Goal: Navigation & Orientation: Find specific page/section

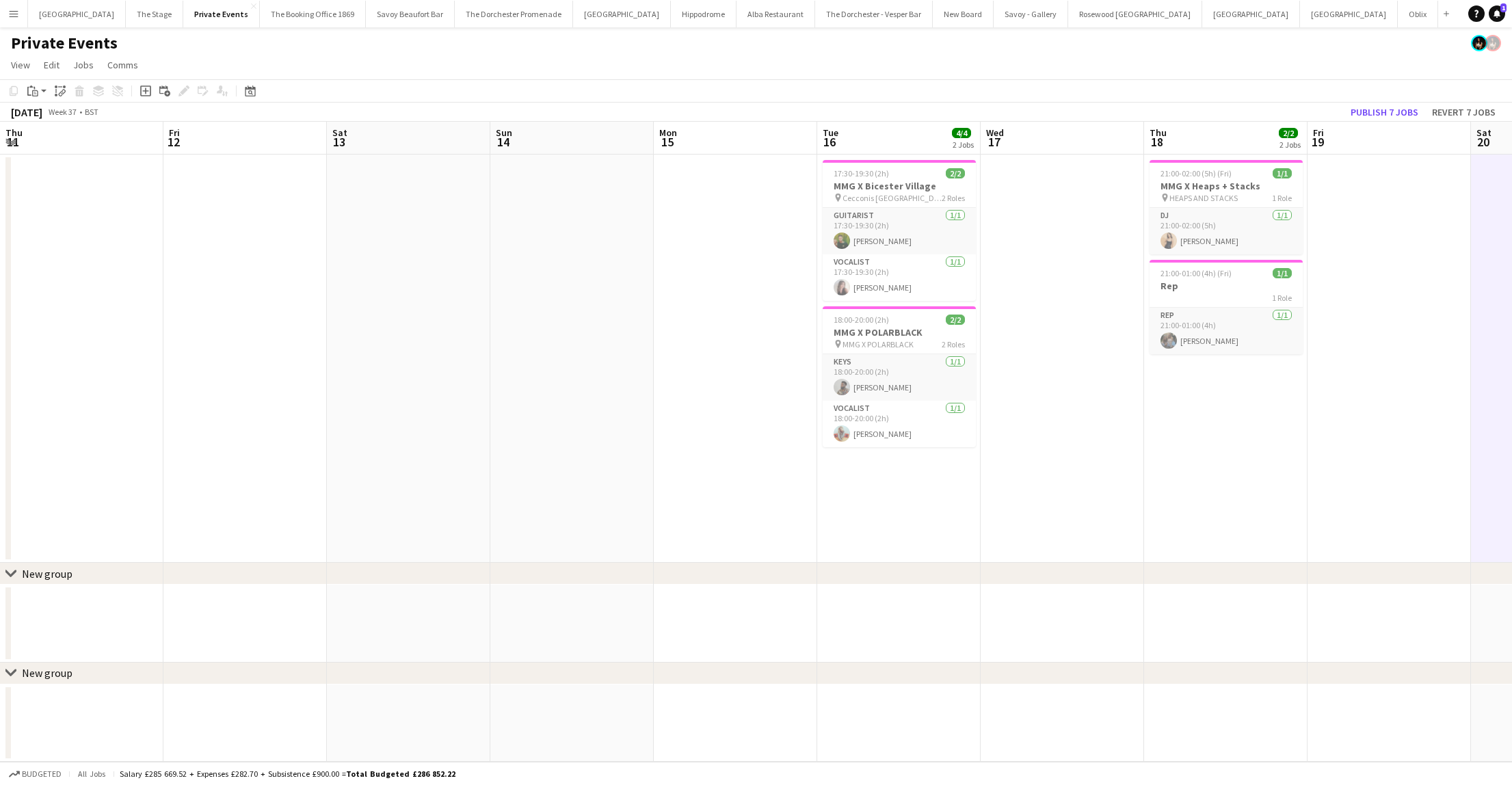
scroll to position [0, 313]
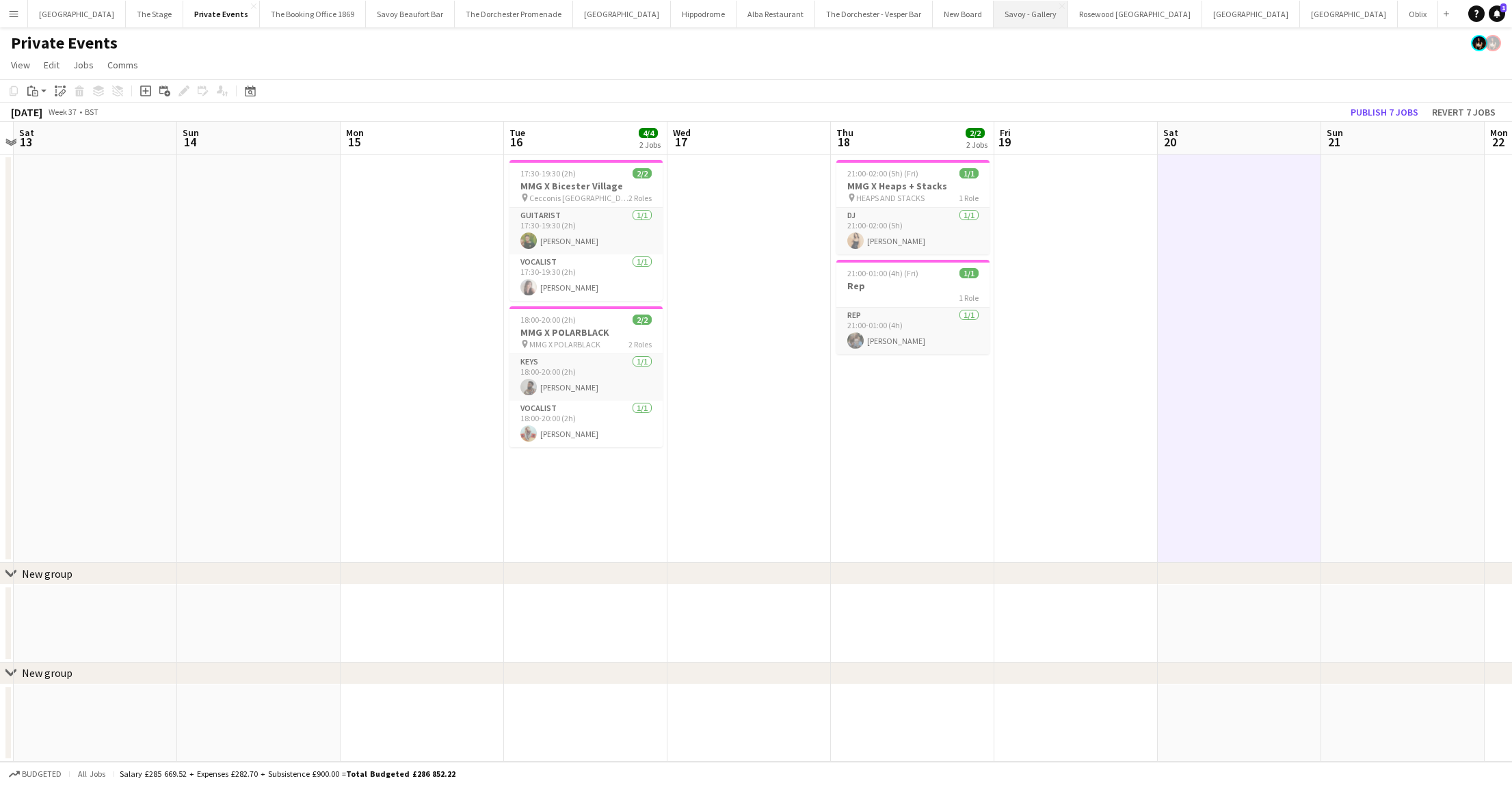
click at [993, 17] on button "Savoy - Gallery Close" at bounding box center [1030, 14] width 75 height 27
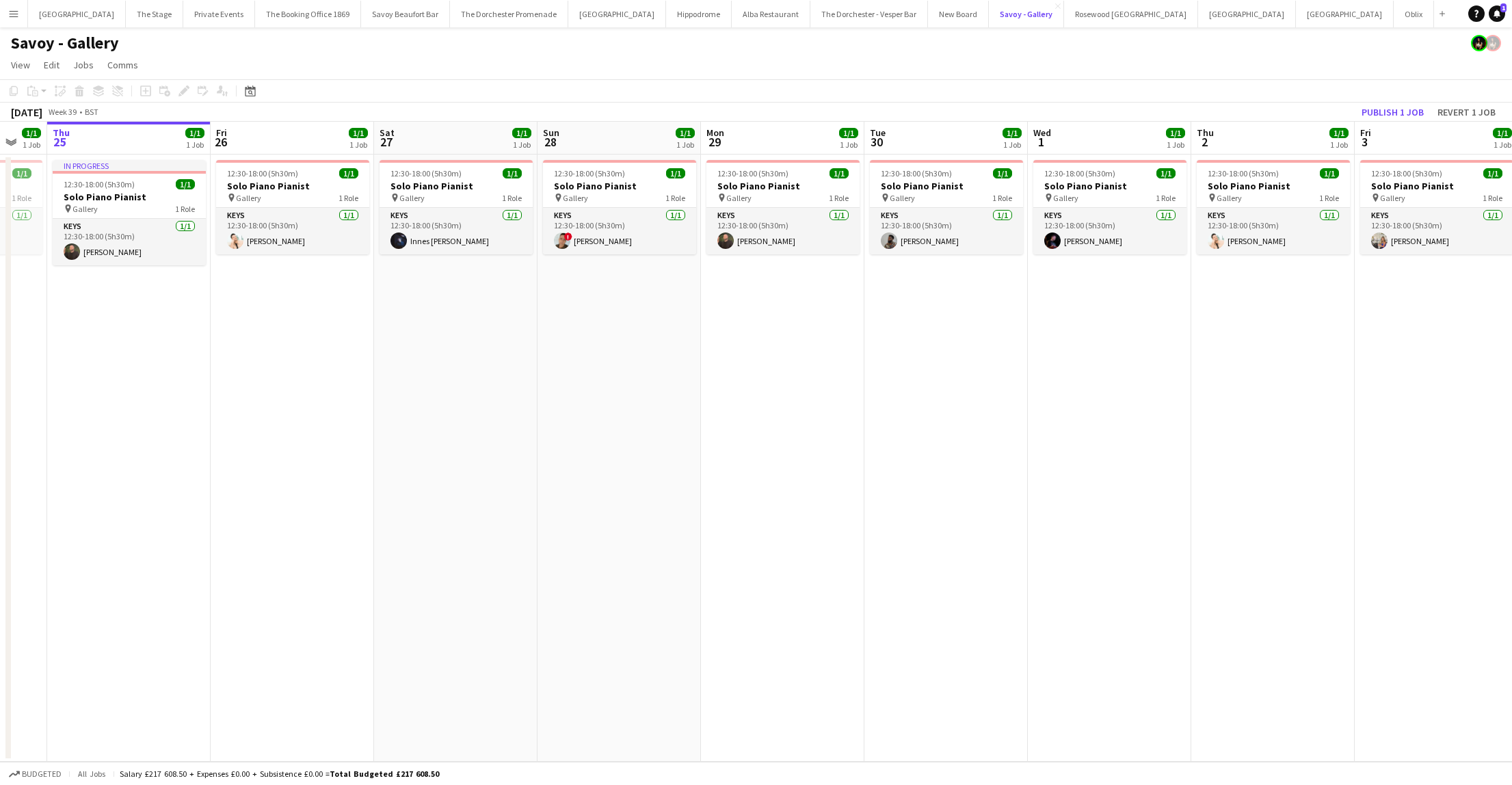
scroll to position [0, 454]
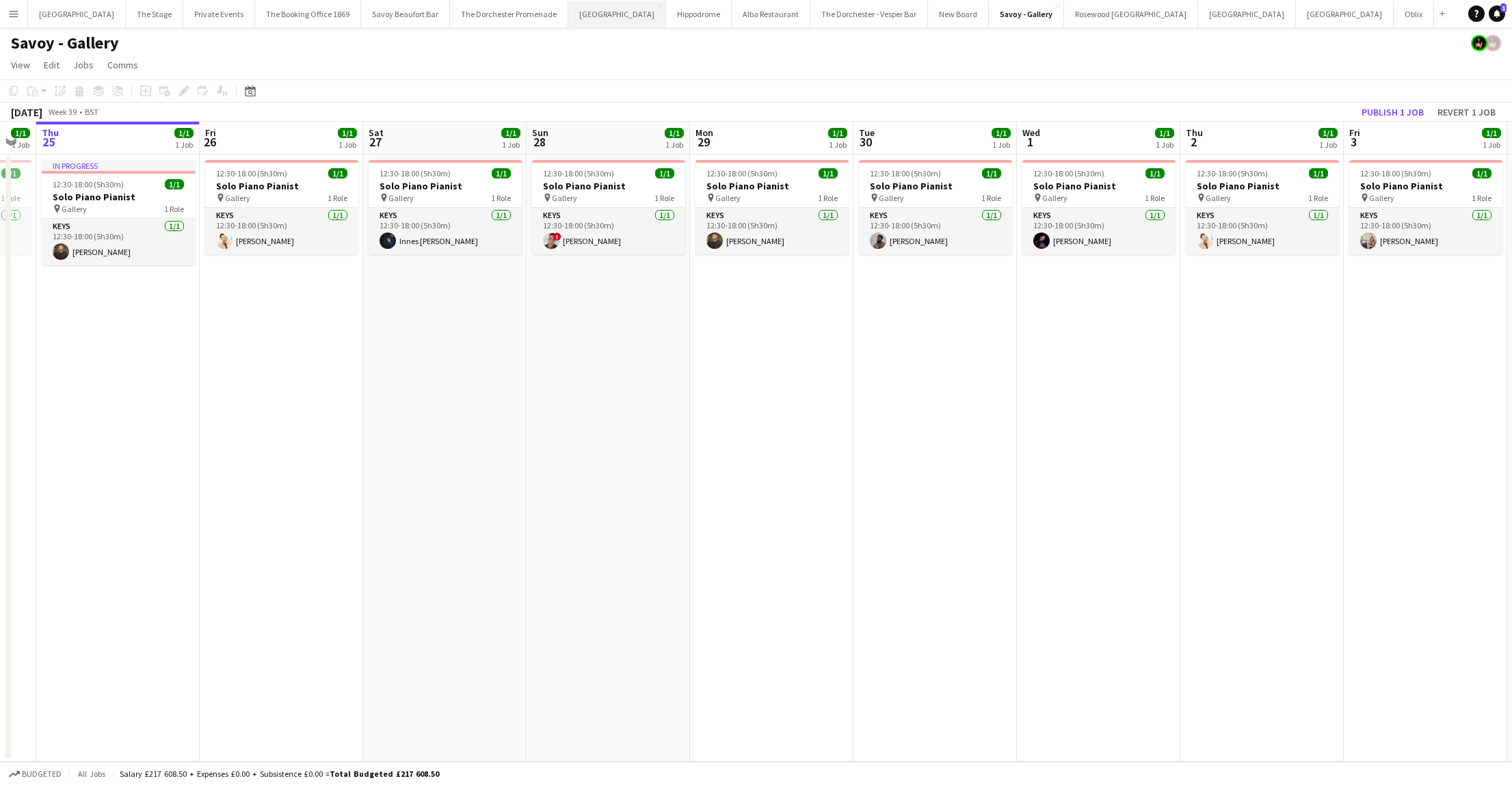
click at [589, 16] on button "[GEOGRAPHIC_DATA]" at bounding box center [616, 14] width 97 height 27
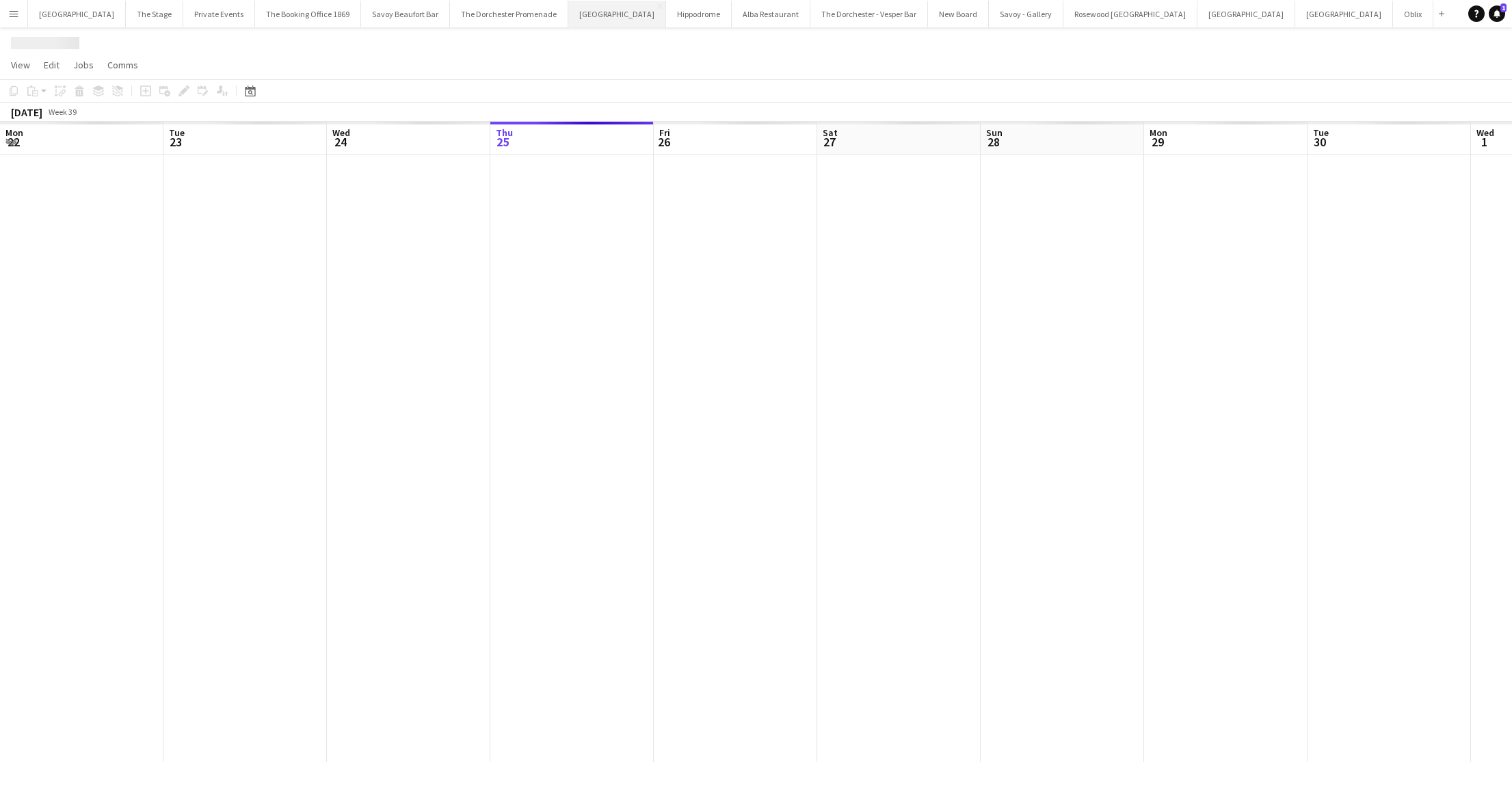
scroll to position [0, 327]
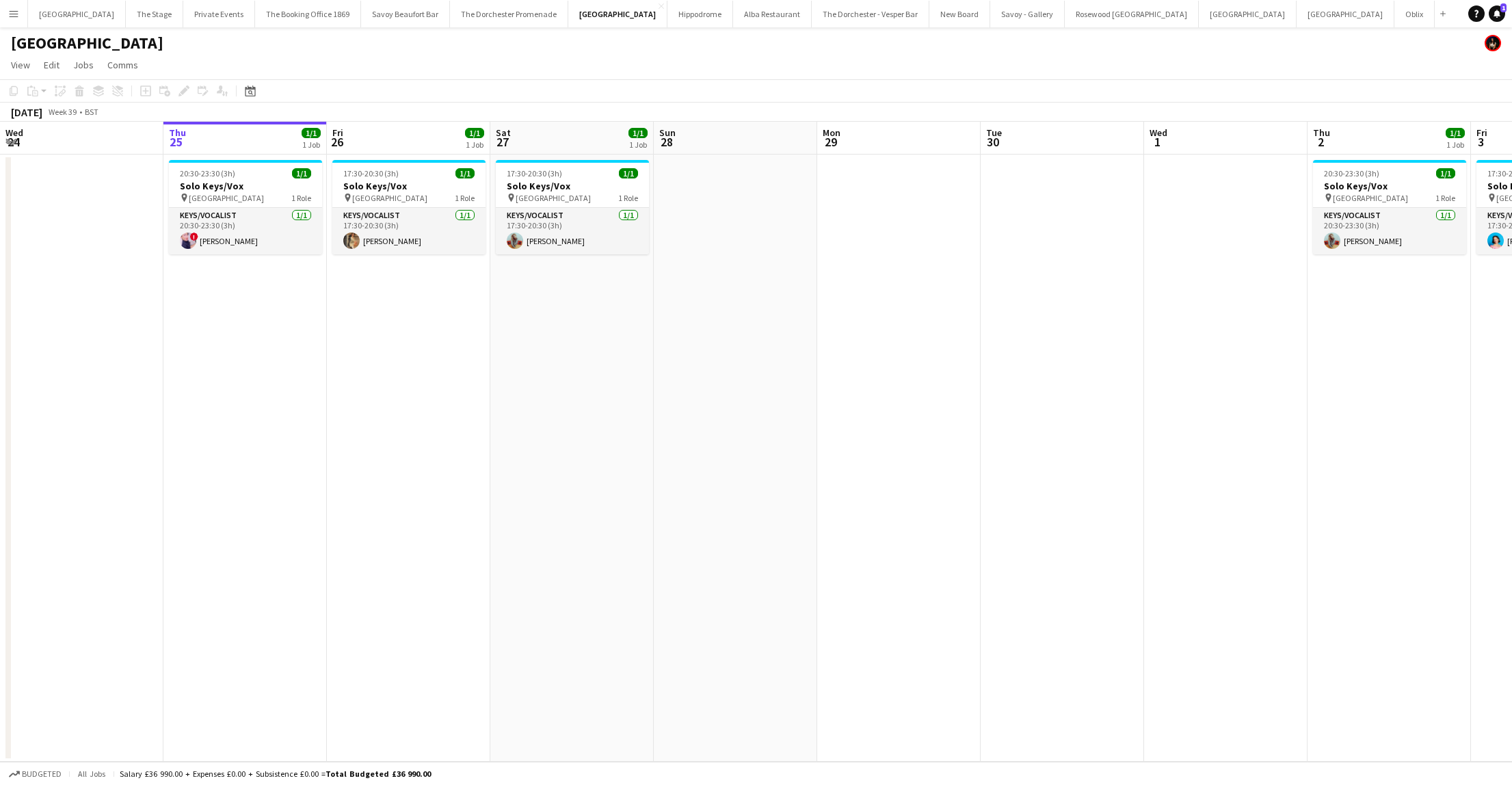
click at [206, 357] on app-date-cell "20:30-23:30 (3h) 1/1 Solo Keys/Vox pin Goring Hotel 1 Role Keys/Vocalist [DATE]…" at bounding box center [245, 459] width 164 height 608
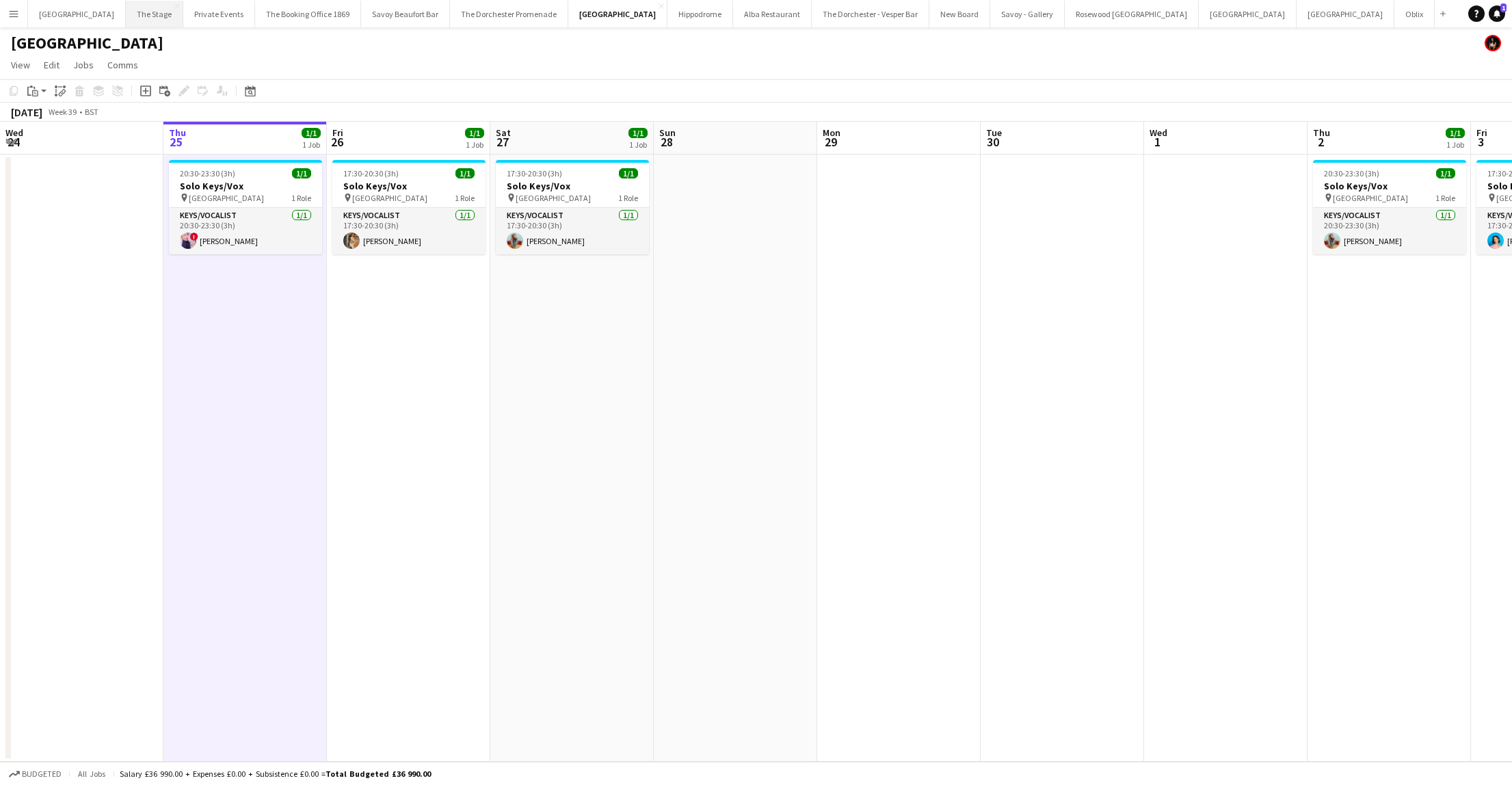
click at [135, 4] on button "The Stage Close" at bounding box center [154, 14] width 57 height 27
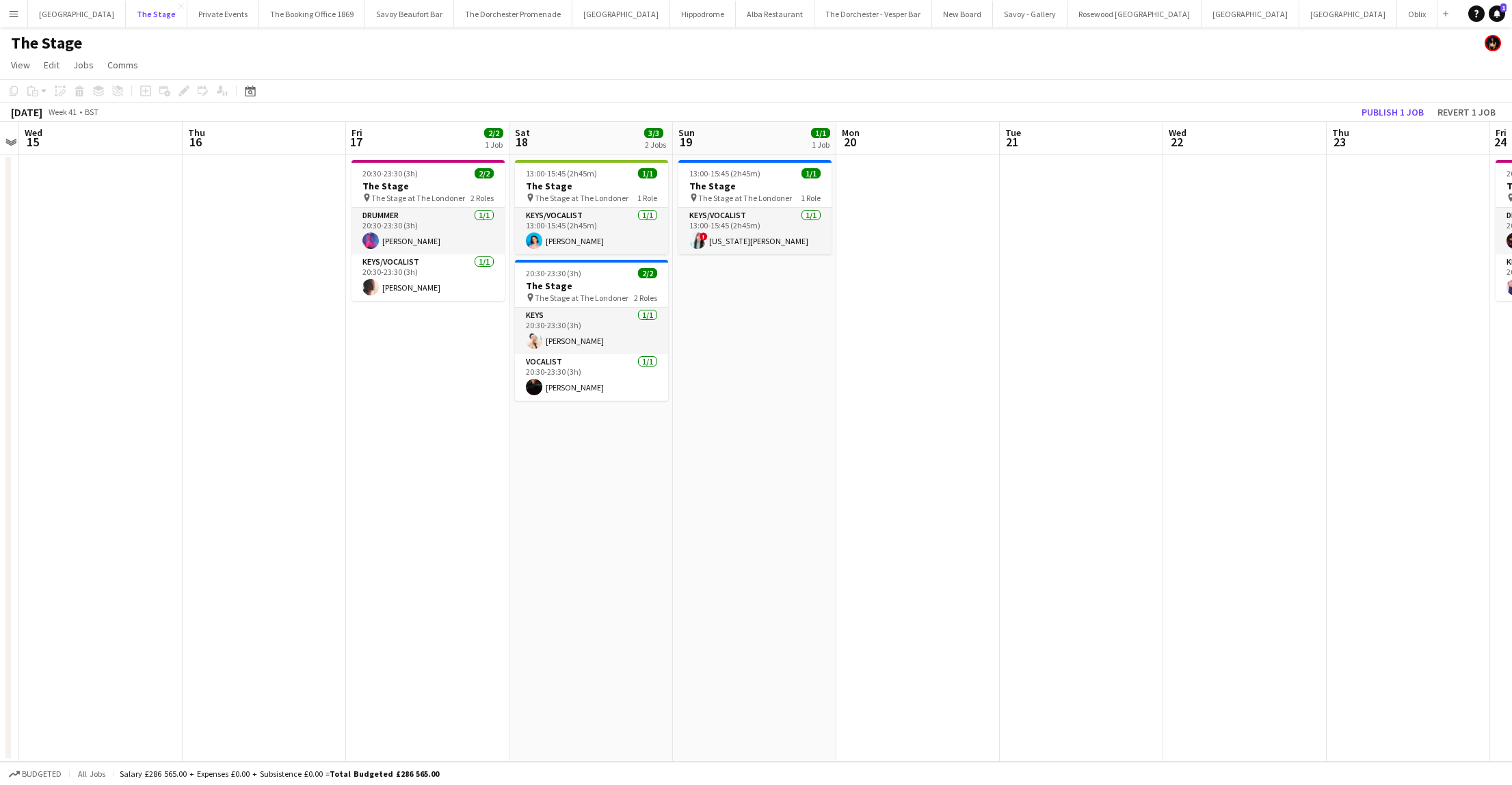
scroll to position [0, 631]
click at [1397, 12] on button "Oblix Close" at bounding box center [1417, 14] width 40 height 27
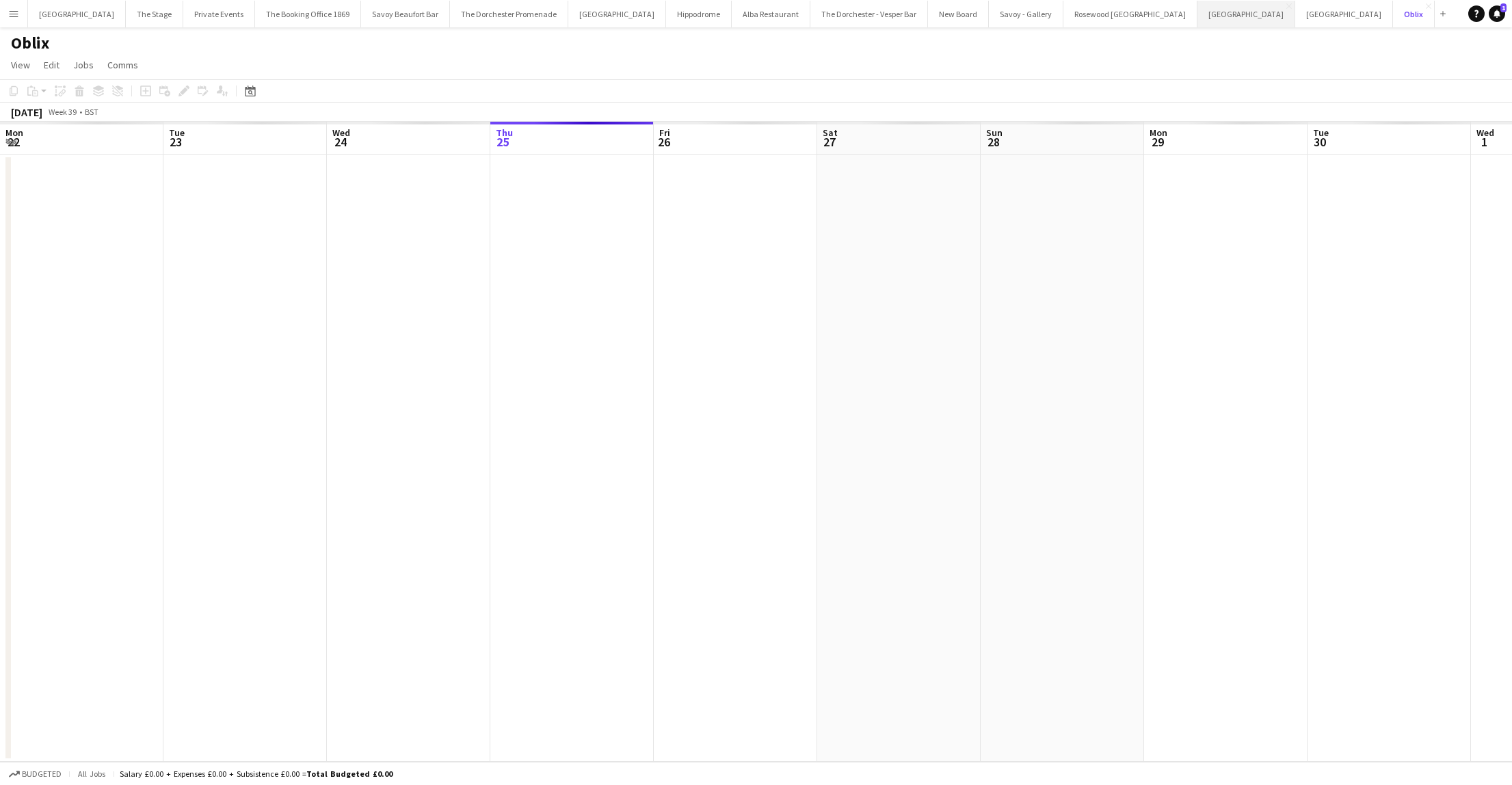
scroll to position [0, 327]
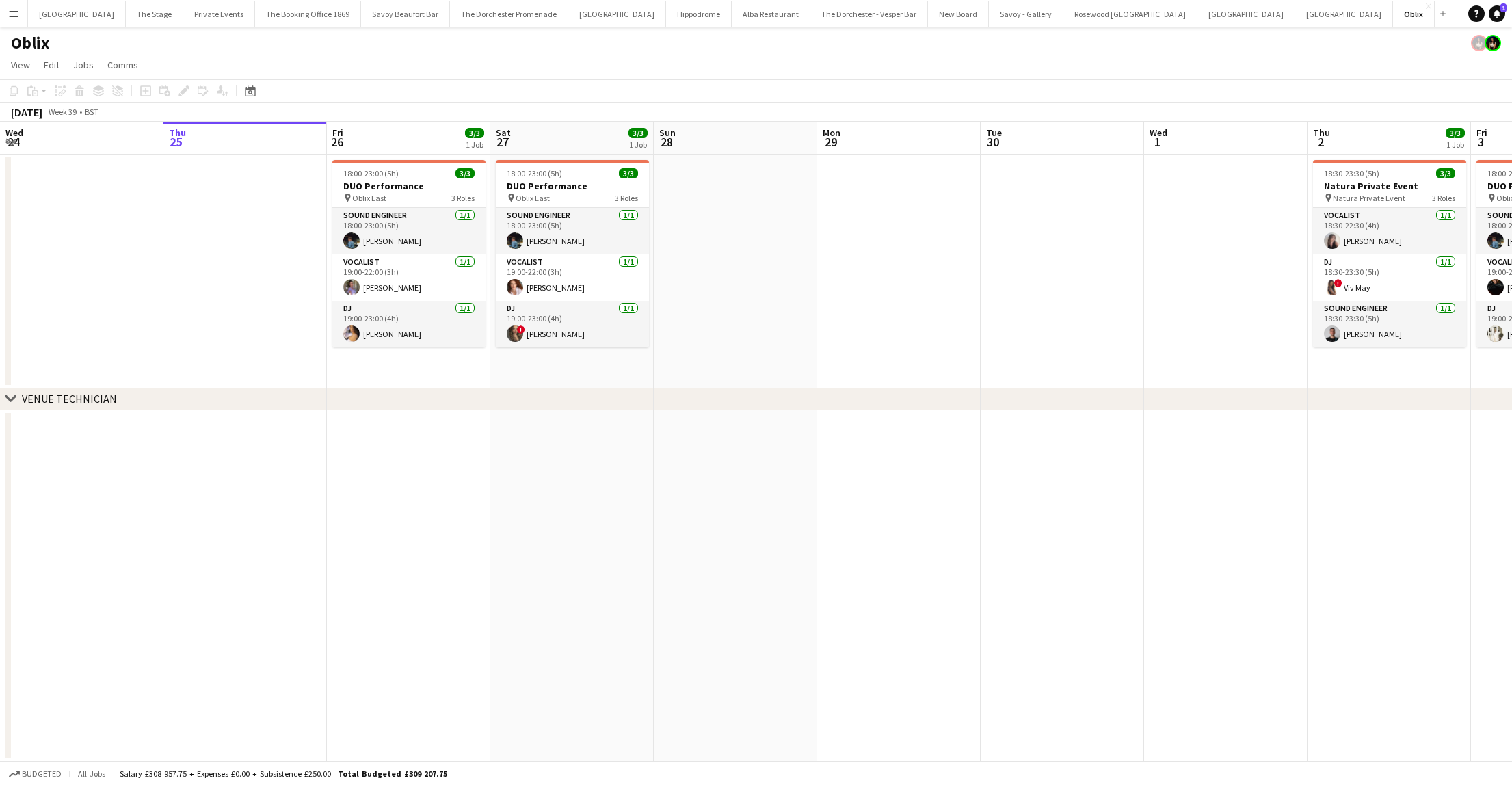
click at [1209, 33] on div "Oblix" at bounding box center [756, 40] width 1512 height 26
click at [965, 127] on app-board-header-date "Mon 29" at bounding box center [898, 138] width 164 height 33
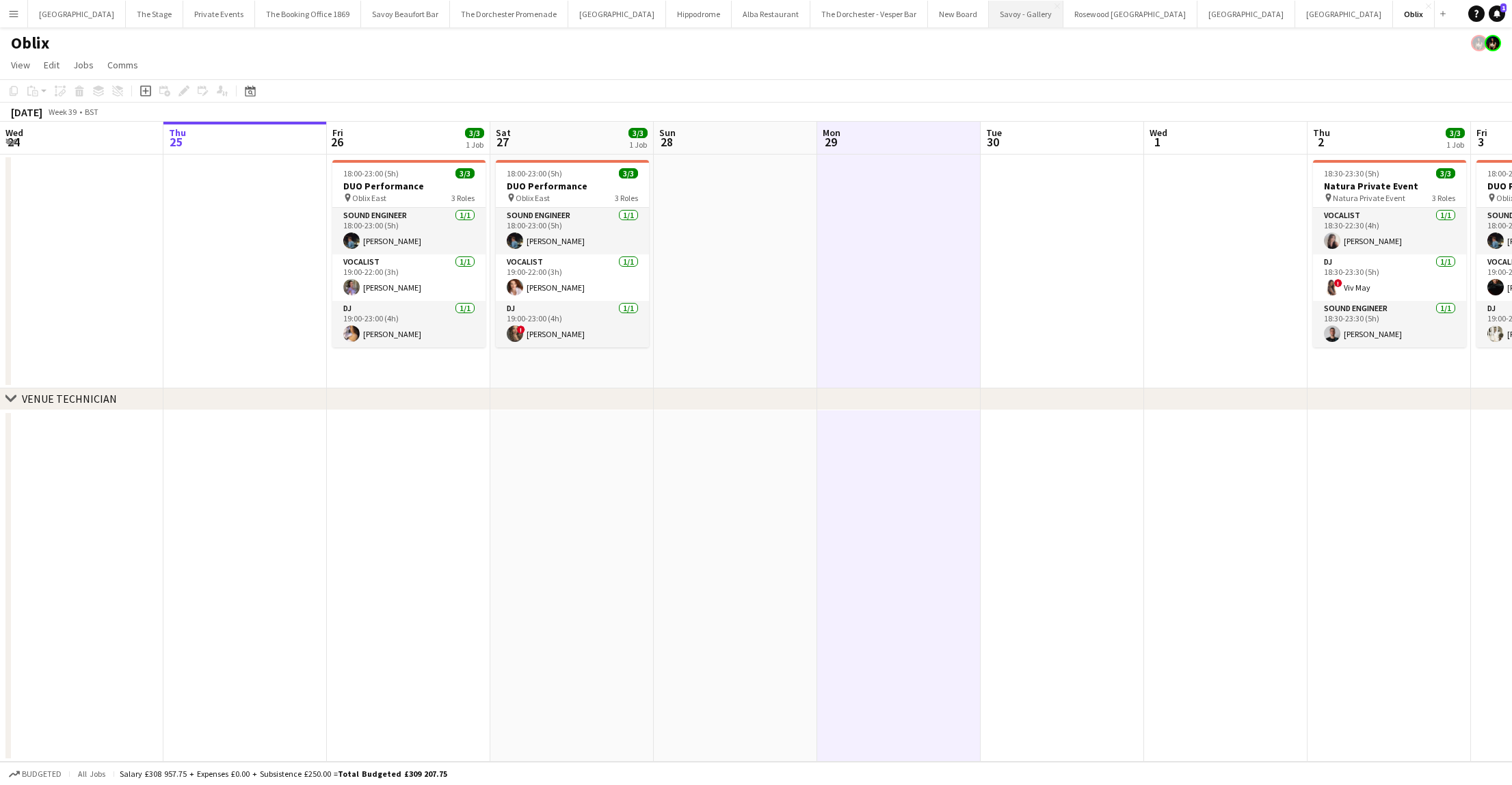
click at [988, 25] on button "Savoy - Gallery Close" at bounding box center [1025, 14] width 75 height 27
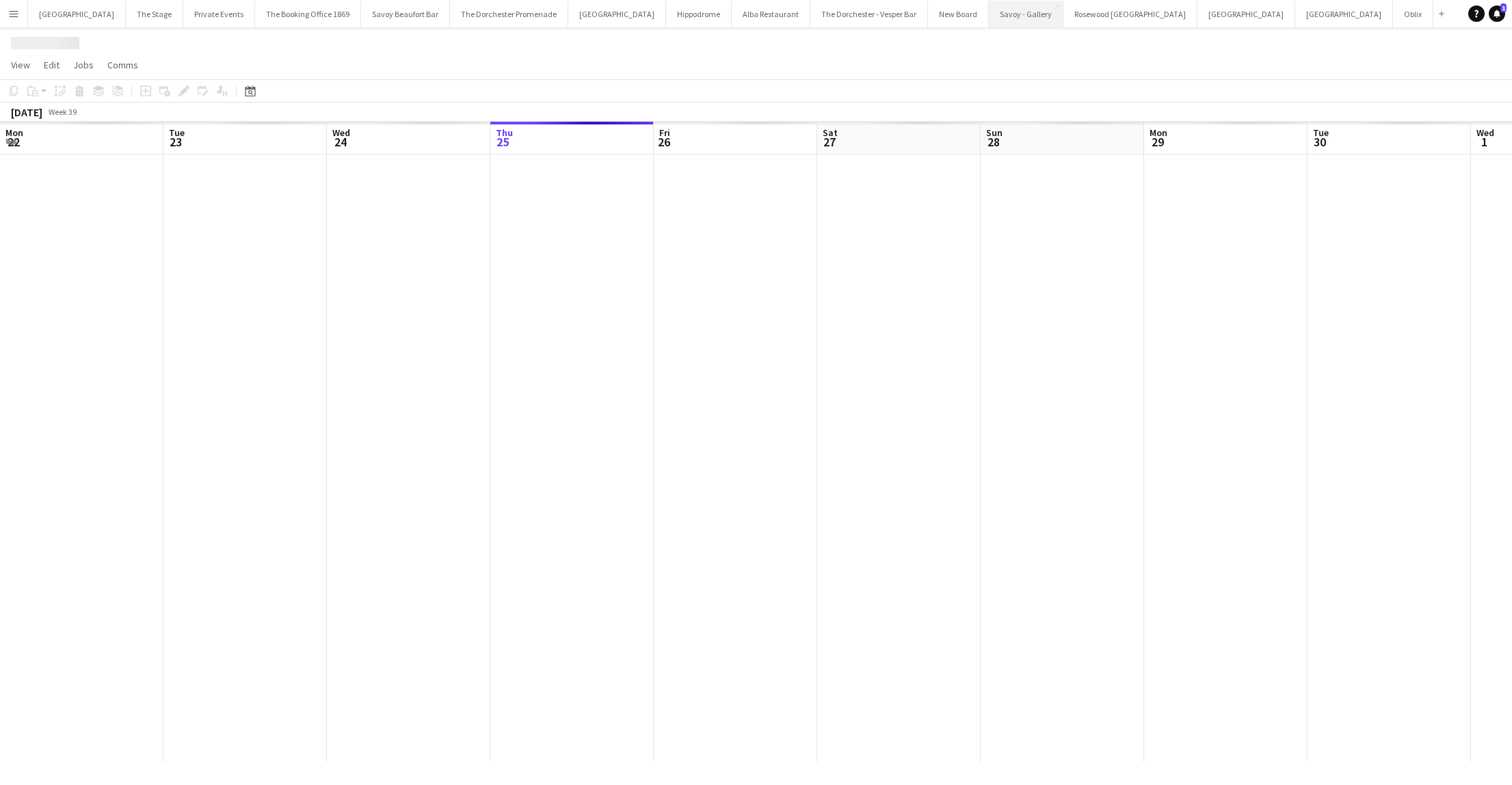
scroll to position [0, 327]
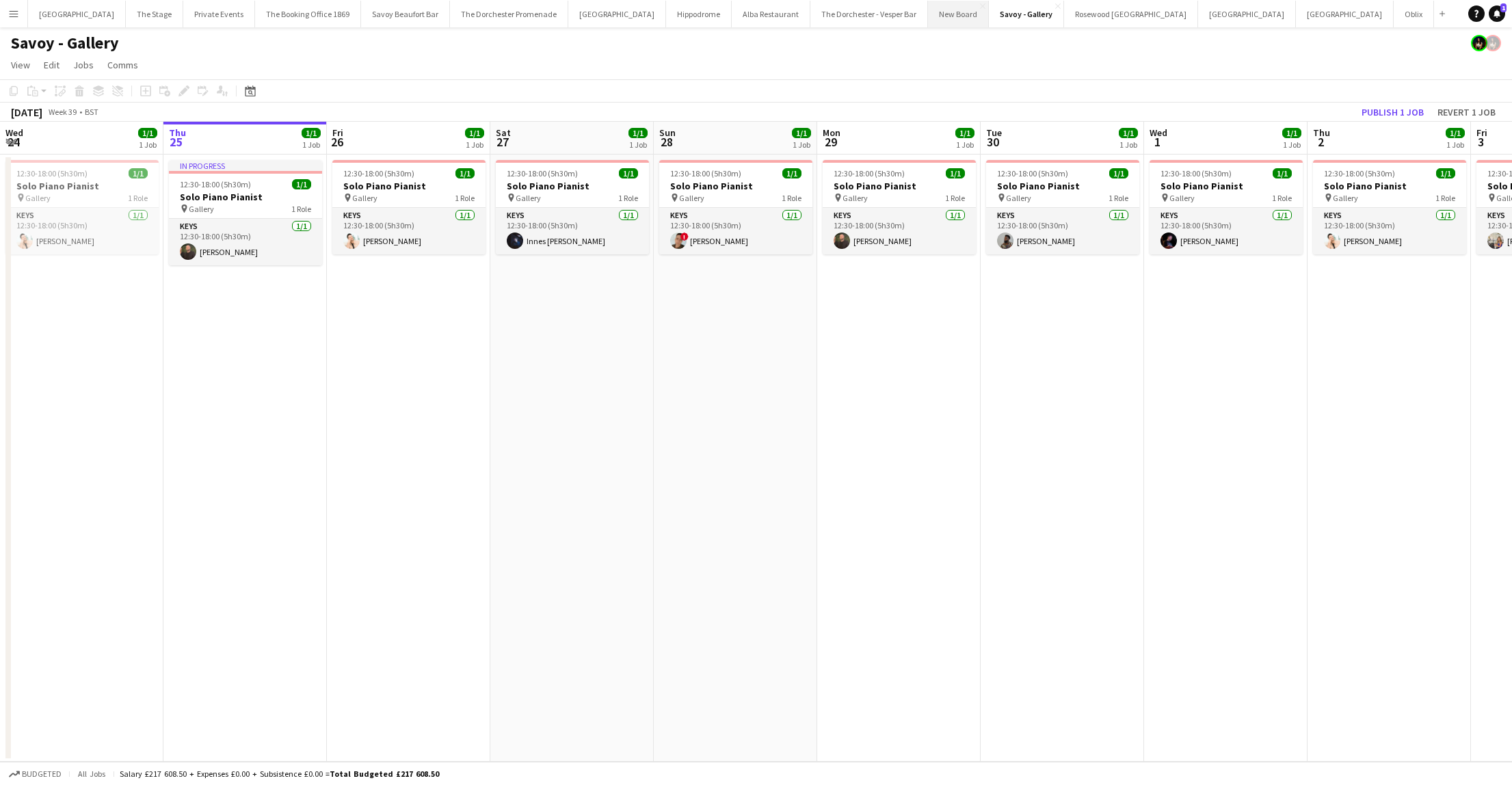
click at [928, 15] on button "New Board Close" at bounding box center [959, 14] width 61 height 27
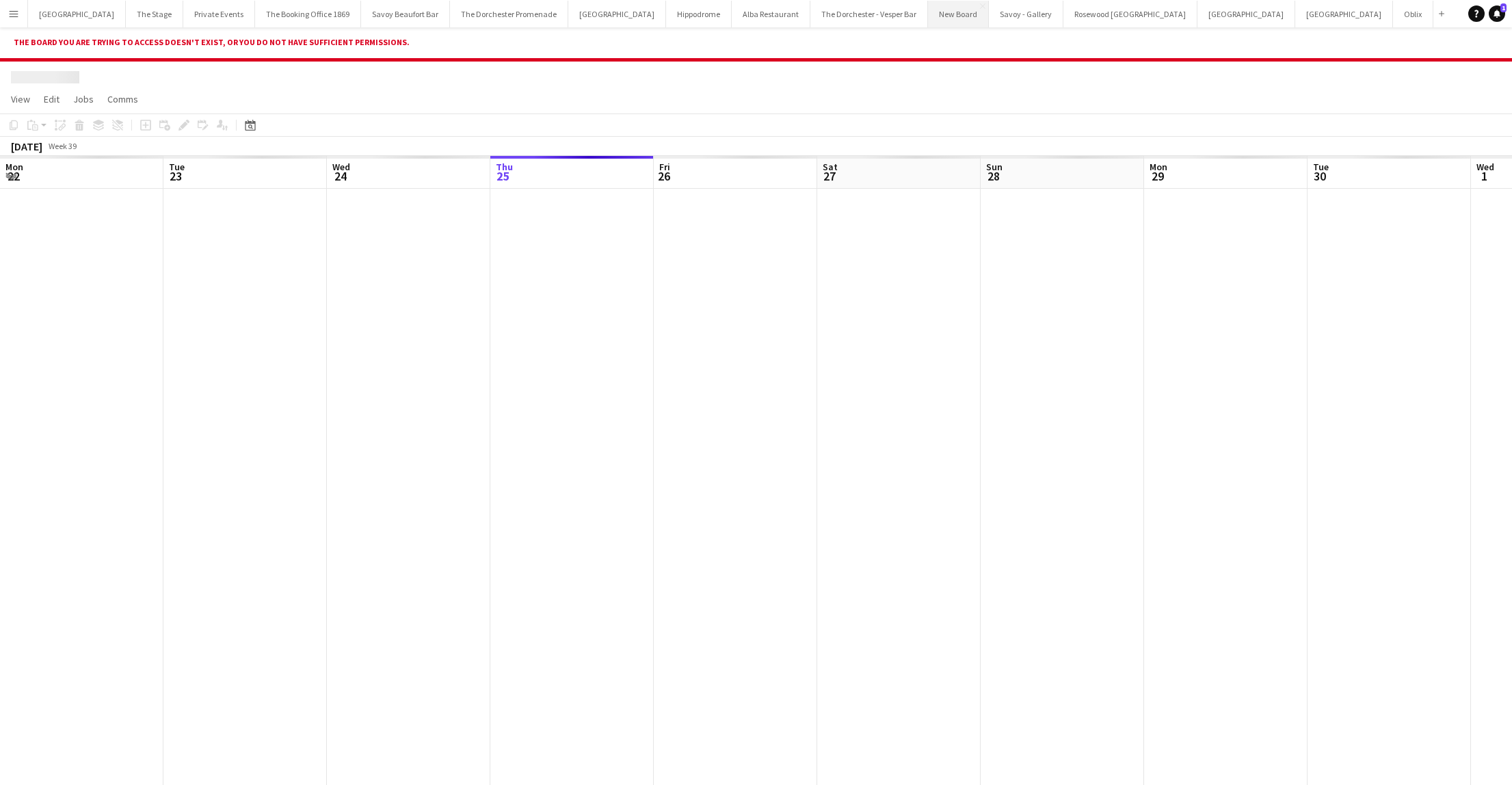
scroll to position [0, 327]
click at [810, 15] on button "The Dorchester - Vesper Bar Close" at bounding box center [869, 14] width 118 height 27
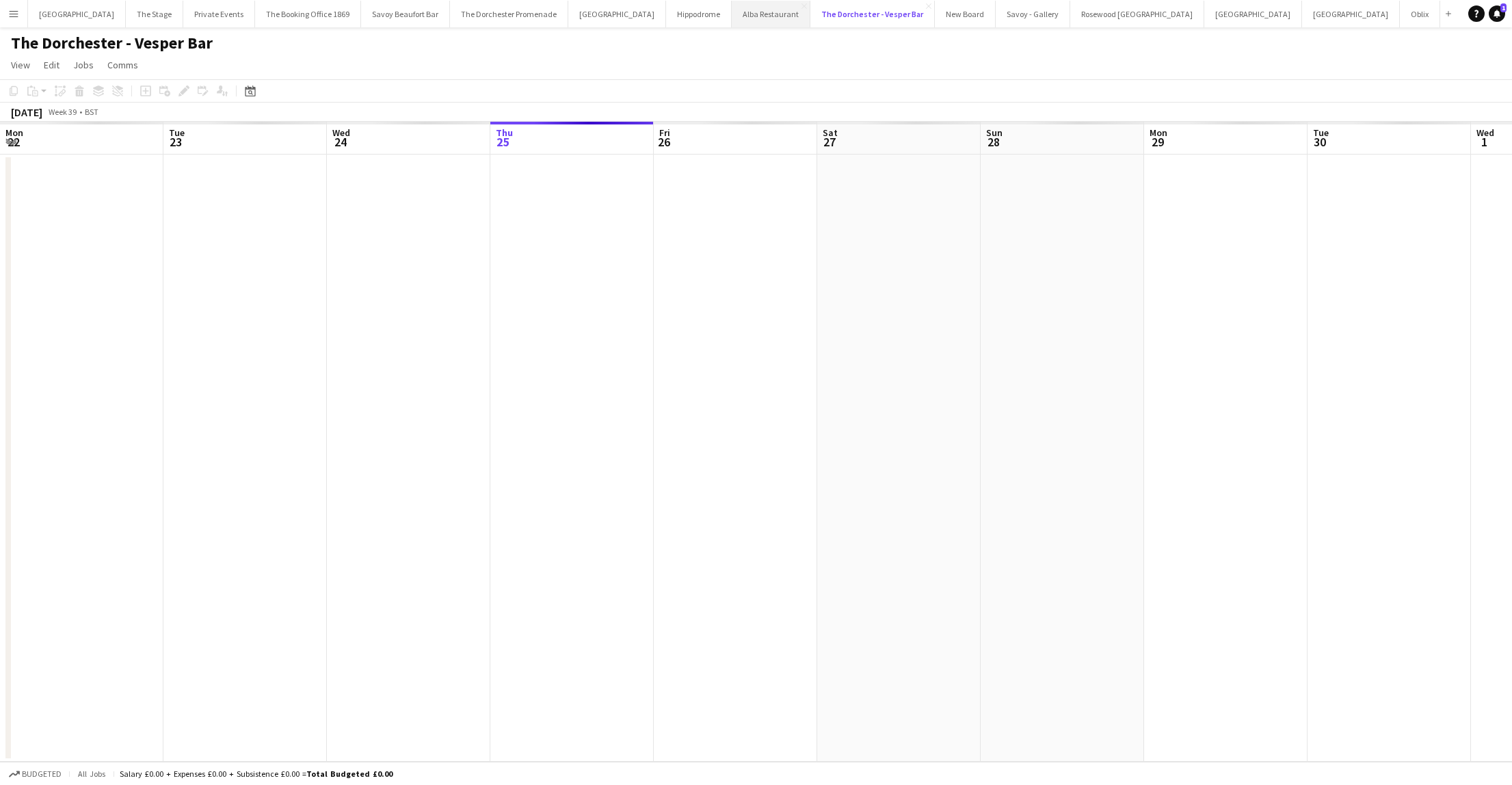
scroll to position [0, 327]
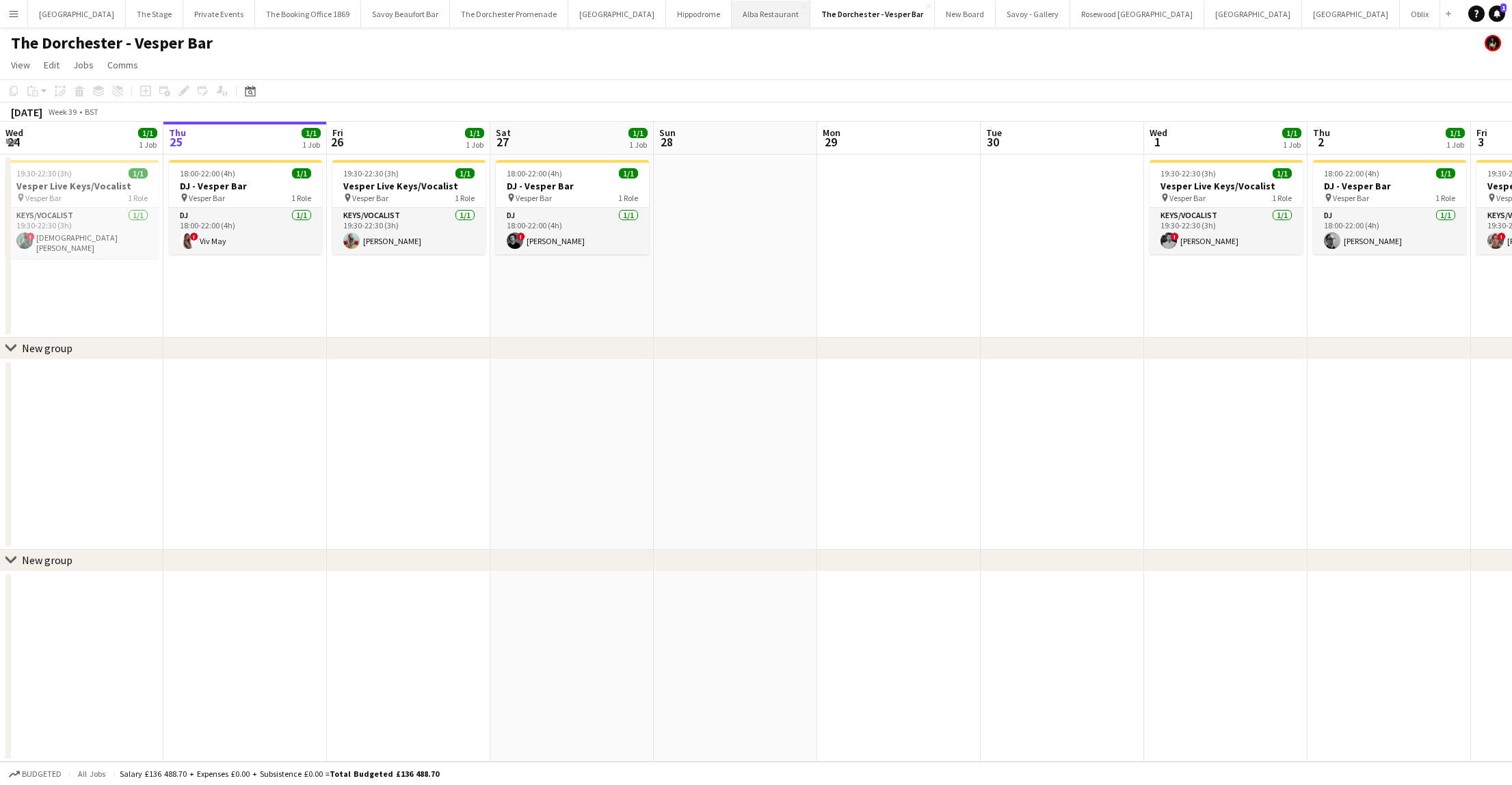
click at [731, 10] on button "Alba Restaurant Close" at bounding box center [771, 14] width 79 height 27
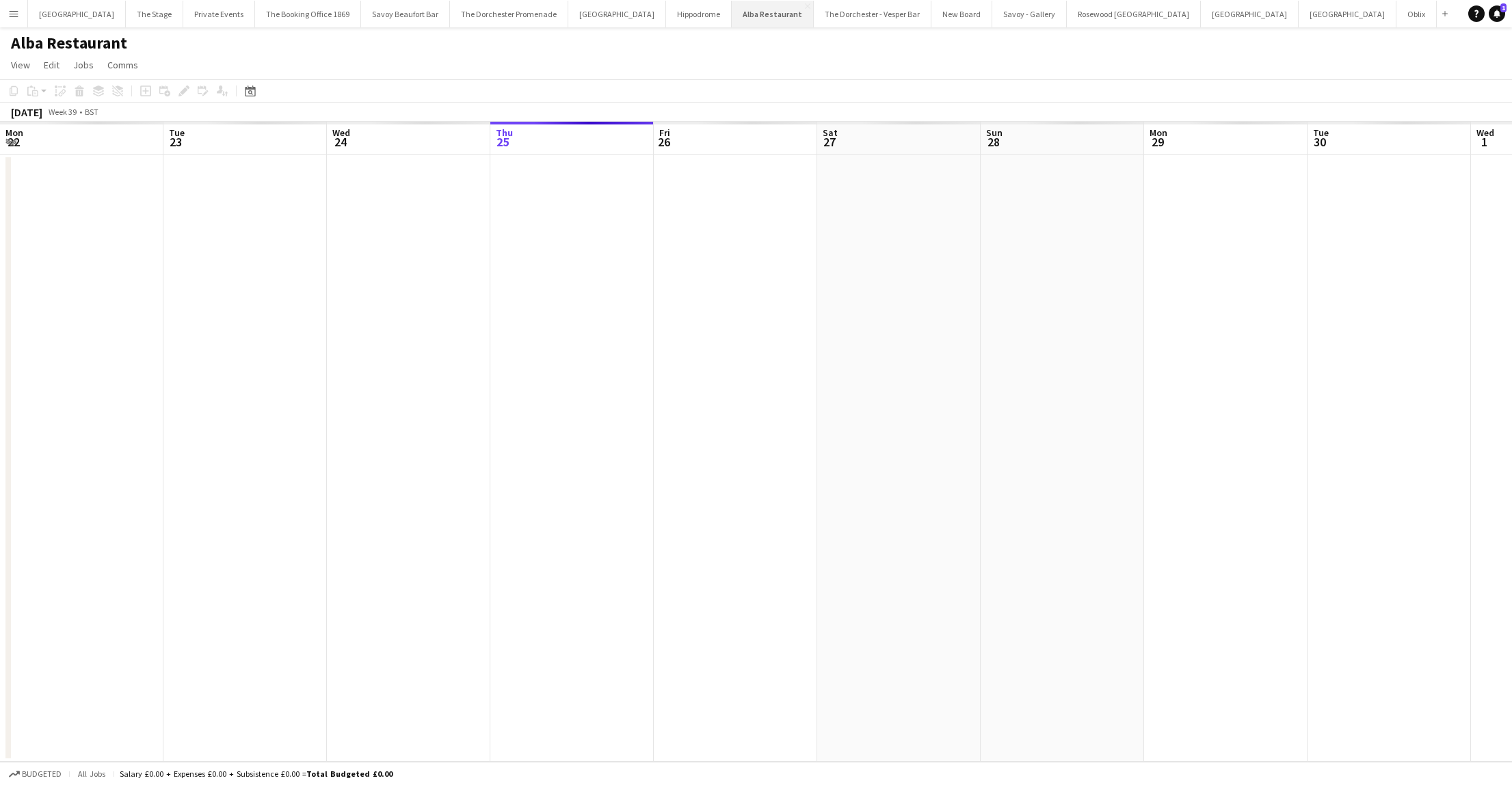
scroll to position [0, 327]
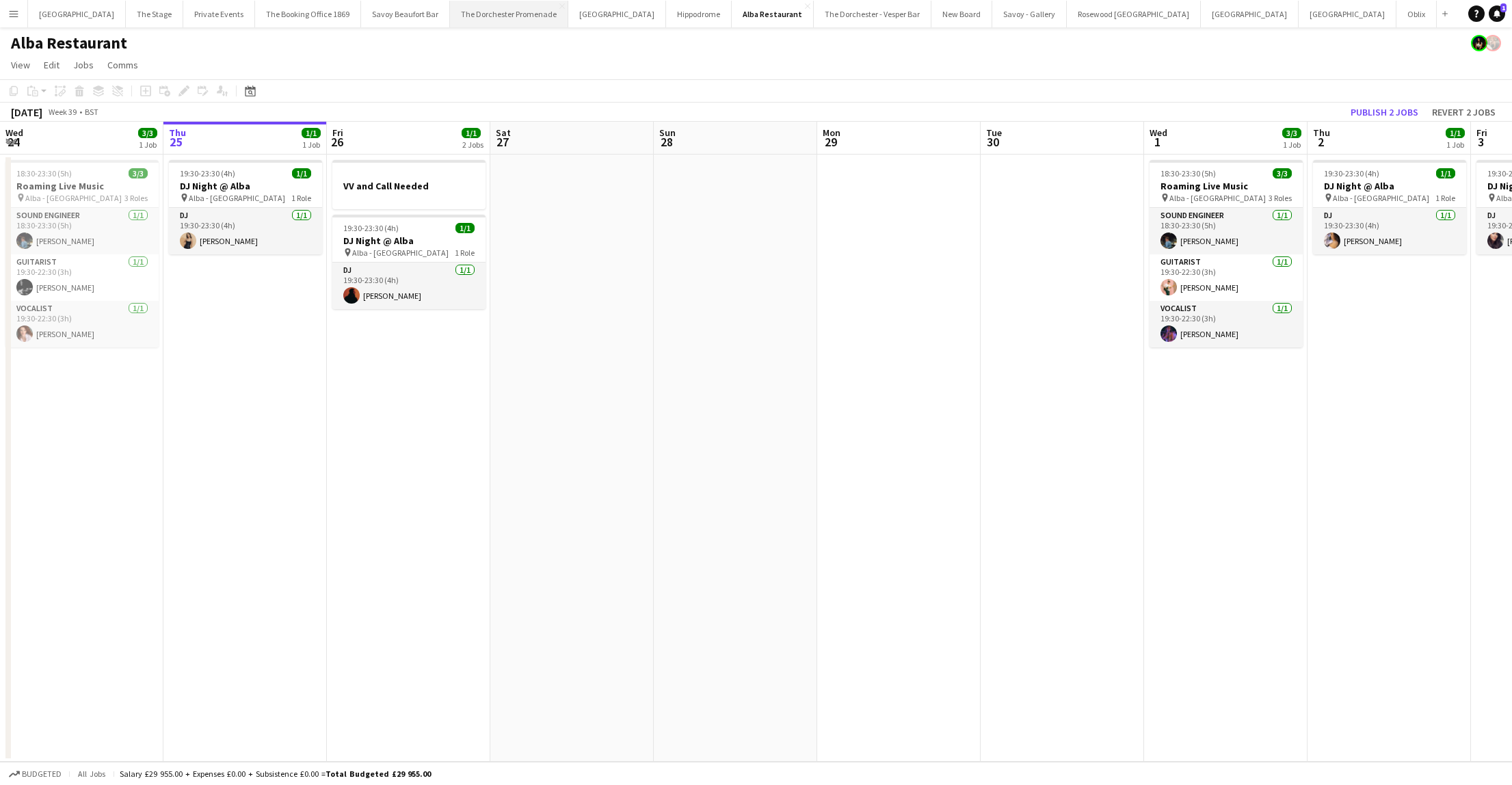
click at [454, 18] on button "The Dorchester Promenade Close" at bounding box center [509, 14] width 118 height 27
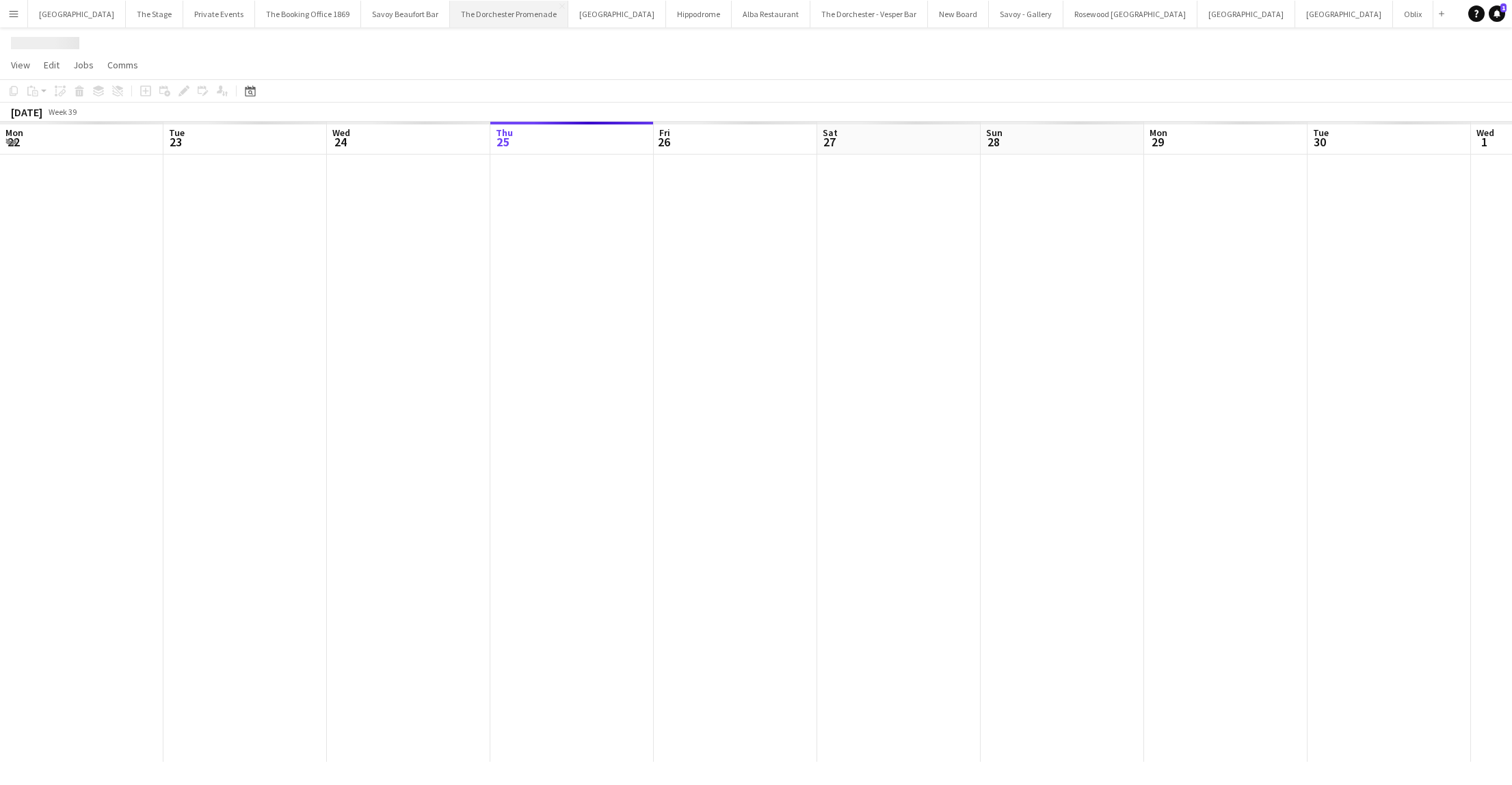
scroll to position [0, 327]
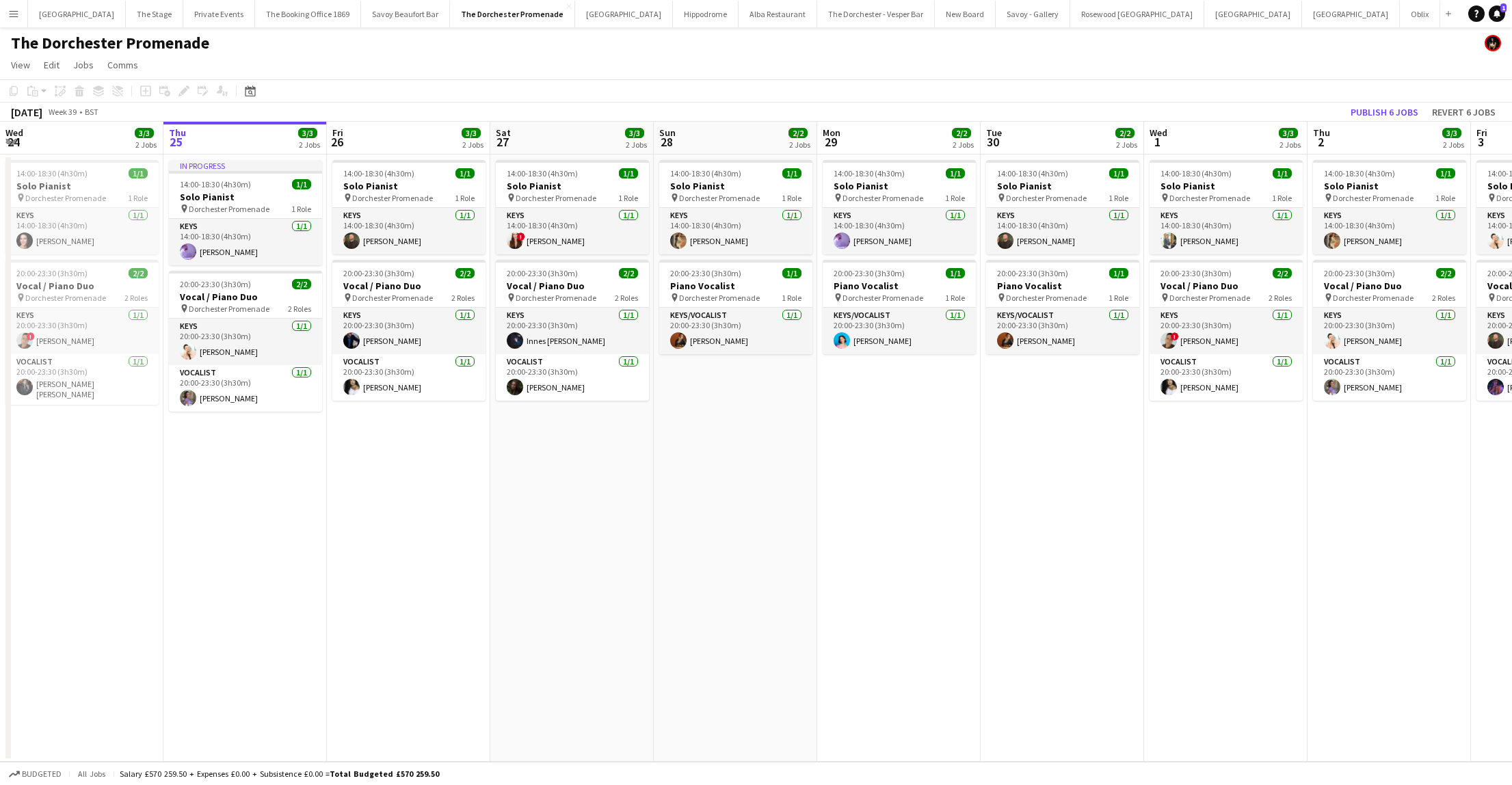
click at [305, 487] on app-date-cell "In progress 14:00-18:30 (4h30m) 1/1 Solo Pianist pin Dorchester Promenade 1 Rol…" at bounding box center [245, 459] width 164 height 608
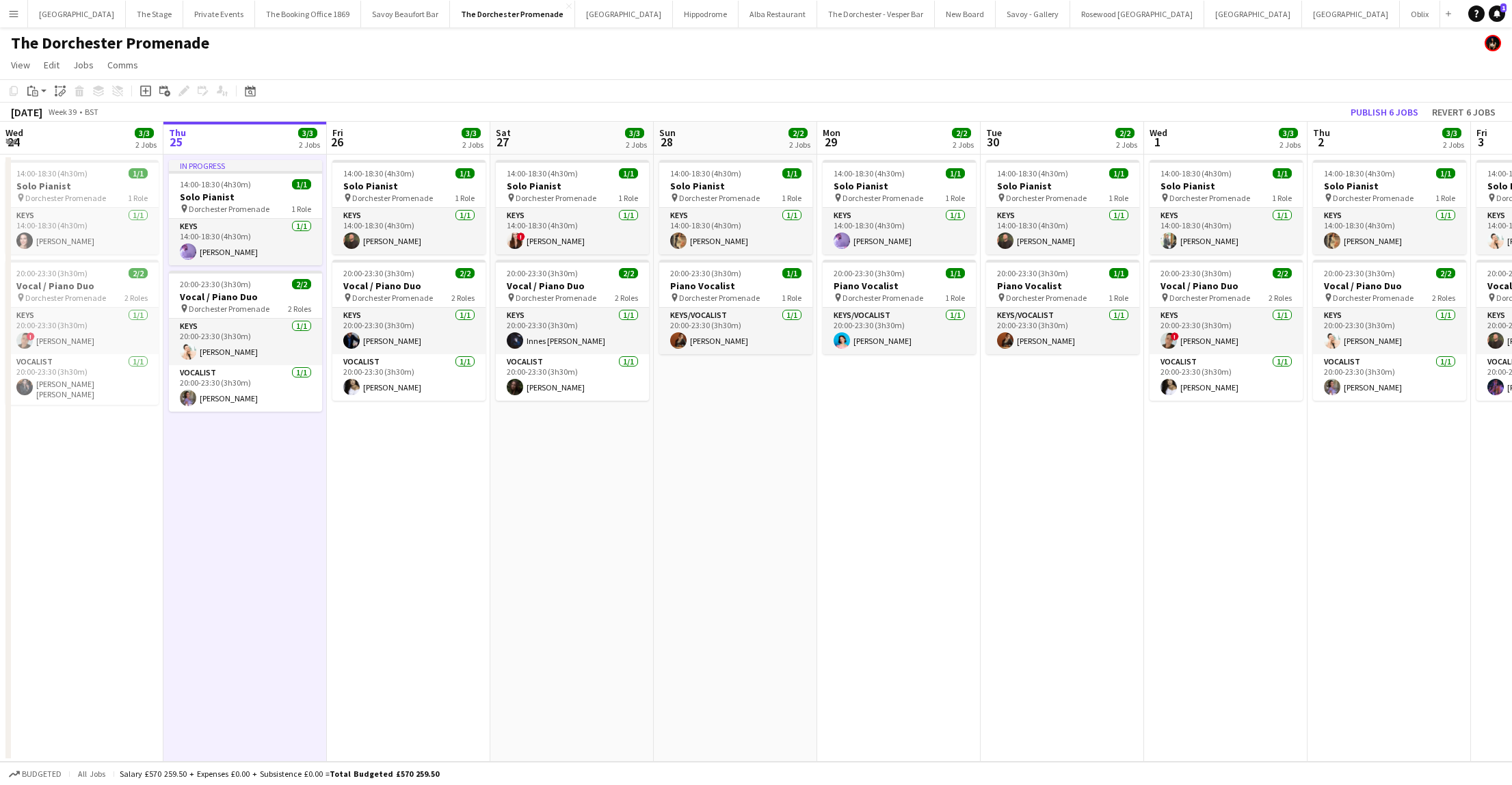
click at [396, 556] on app-date-cell "14:00-18:30 (4h30m) 1/1 Solo Pianist pin Dorchester Promenade 1 Role Keys [DATE…" at bounding box center [408, 459] width 164 height 608
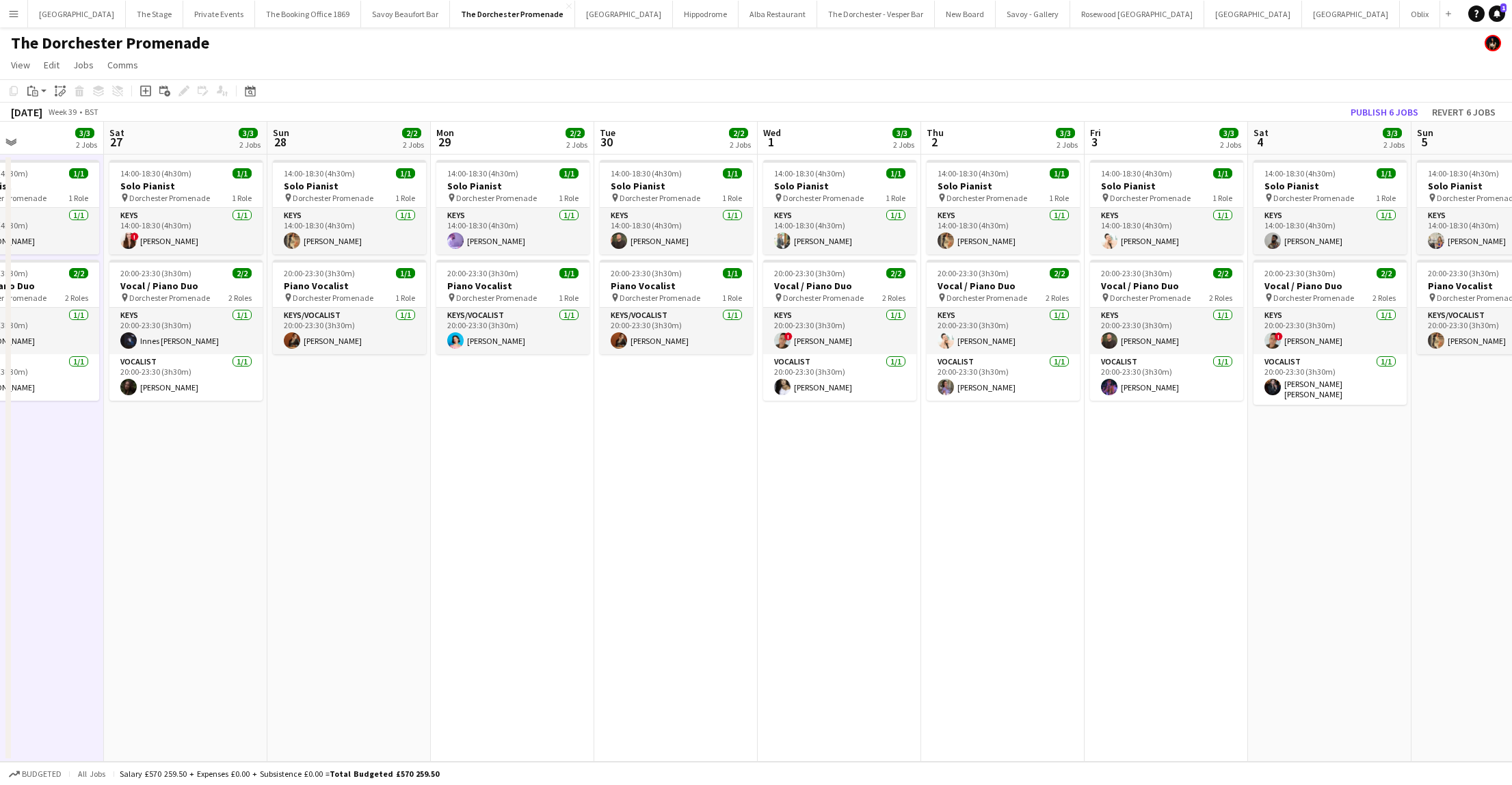
scroll to position [0, 391]
